Goal: Task Accomplishment & Management: Complete application form

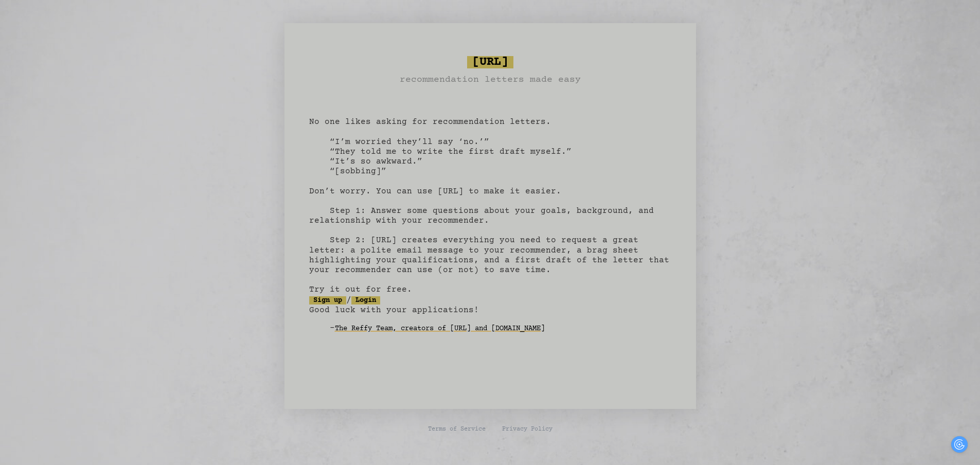
click at [360, 188] on pre "[URL] recommendation letters made easy No one likes asking for recommendation l…" at bounding box center [490, 202] width 362 height 301
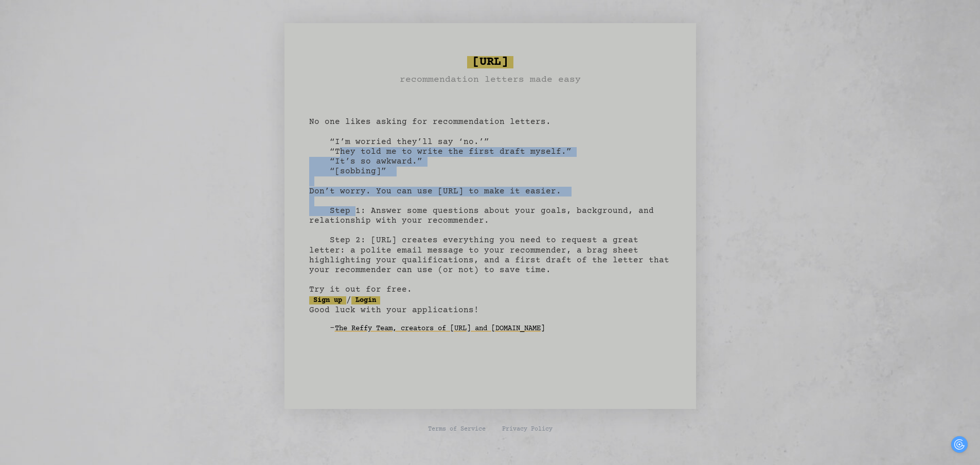
drag, startPoint x: 339, startPoint y: 153, endPoint x: 424, endPoint y: 203, distance: 99.4
click at [424, 203] on pre "[URL] recommendation letters made easy No one likes asking for recommendation l…" at bounding box center [490, 202] width 362 height 301
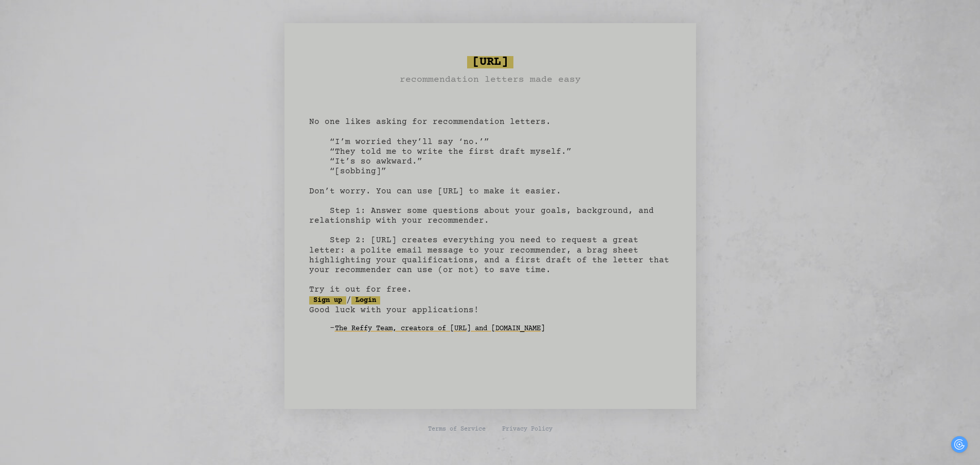
scroll to position [8, 0]
click at [326, 296] on link "Sign up" at bounding box center [327, 300] width 37 height 8
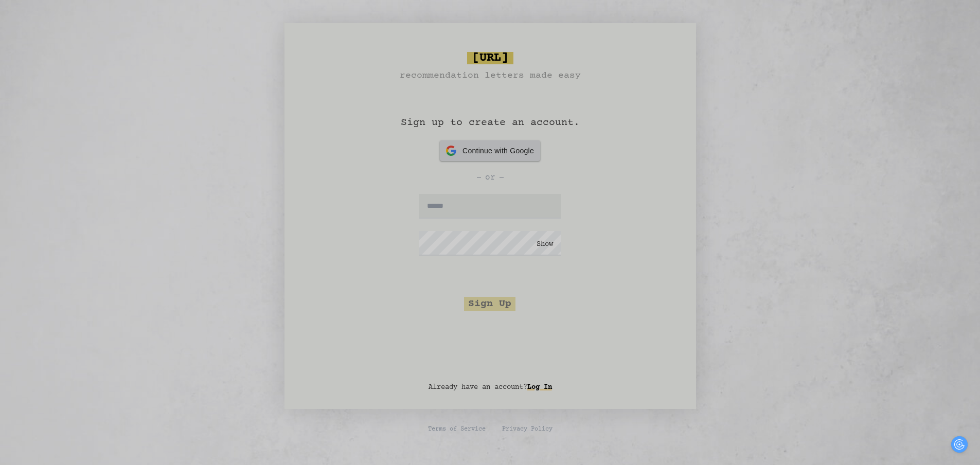
click at [470, 159] on div "Continue with Google Continue with Google" at bounding box center [490, 150] width 88 height 21
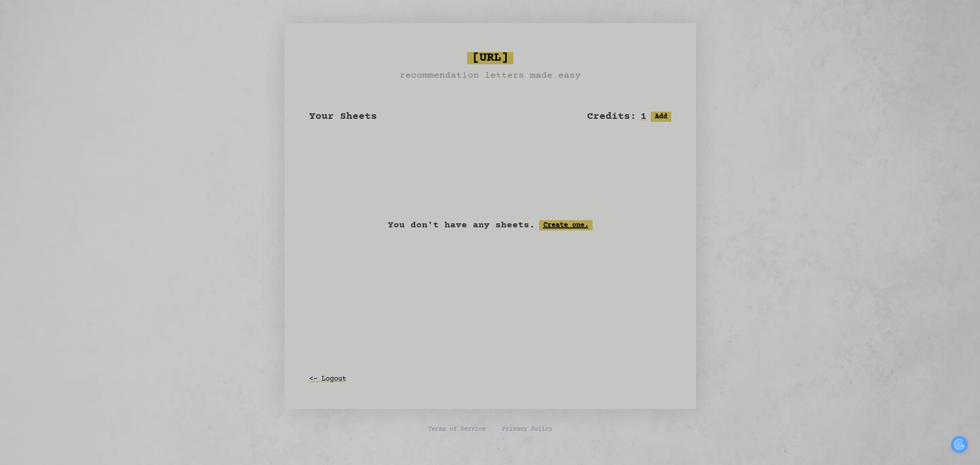
click at [575, 225] on link "Create one." at bounding box center [566, 225] width 54 height 10
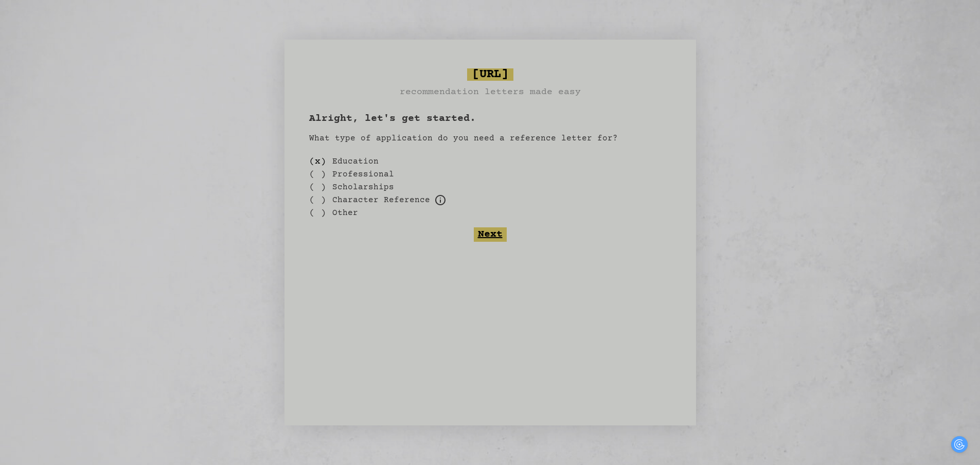
click at [498, 234] on button "Next" at bounding box center [490, 234] width 33 height 14
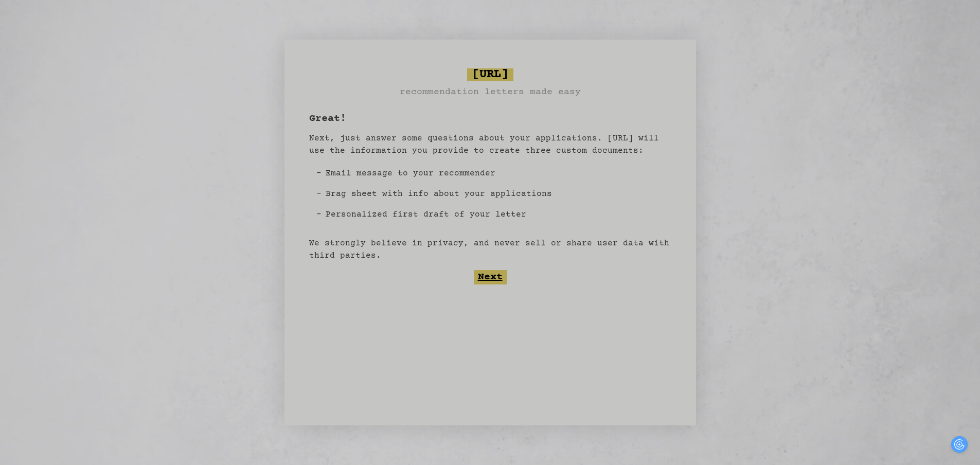
click at [495, 274] on button "Next" at bounding box center [490, 277] width 33 height 14
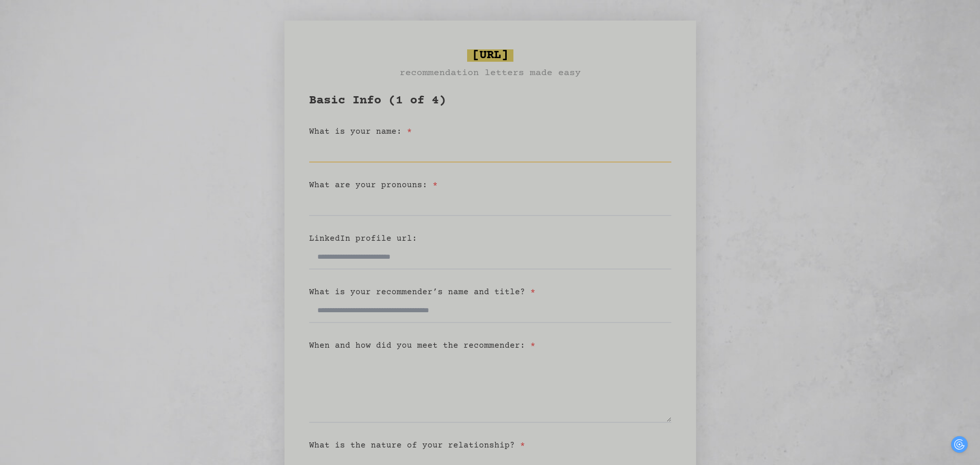
click at [379, 155] on input "What is your name: *" at bounding box center [490, 150] width 362 height 25
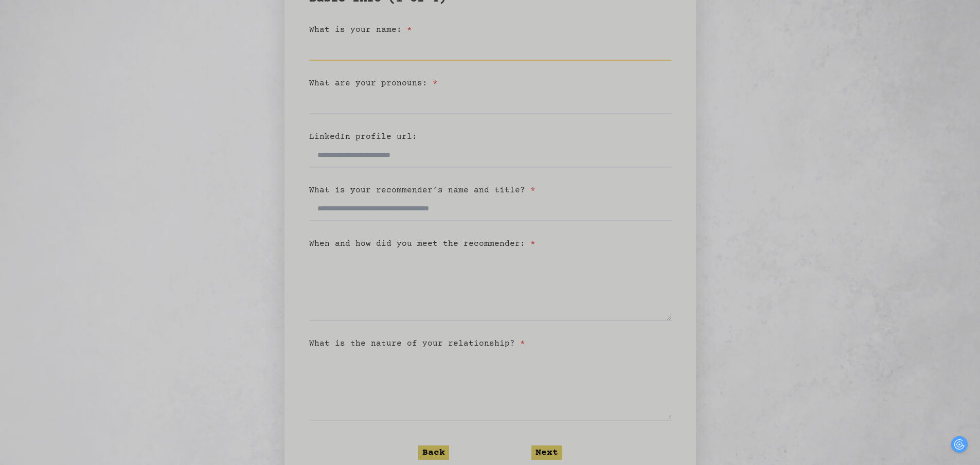
scroll to position [134, 0]
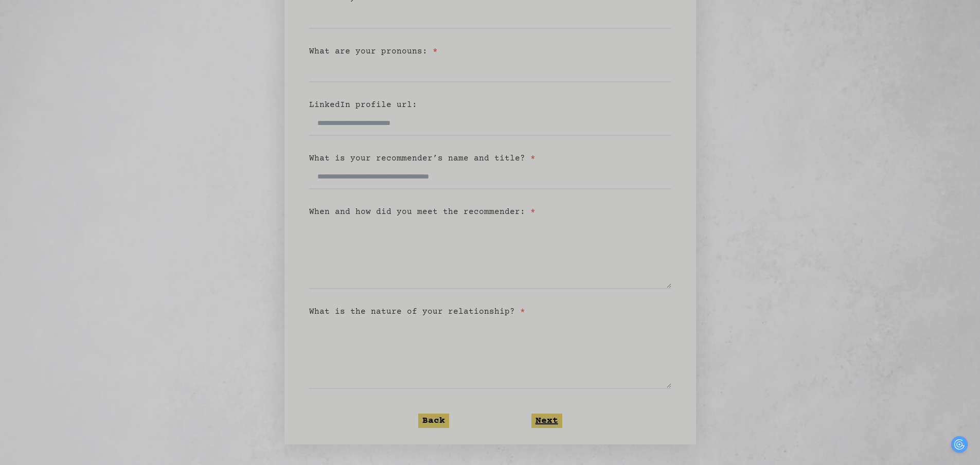
click at [558, 418] on button "Next" at bounding box center [546, 421] width 31 height 14
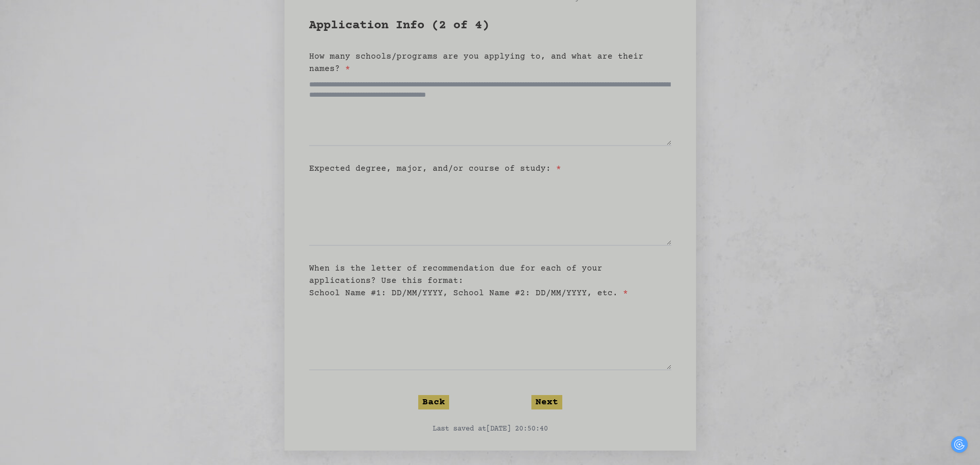
scroll to position [81, 0]
